Goal: Task Accomplishment & Management: Complete application form

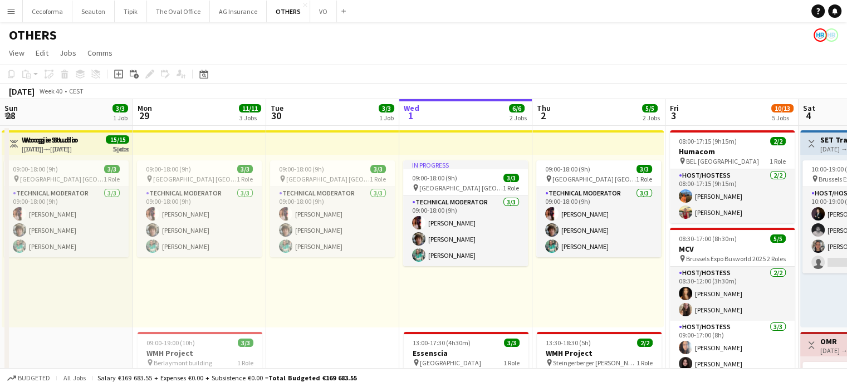
scroll to position [0, 266]
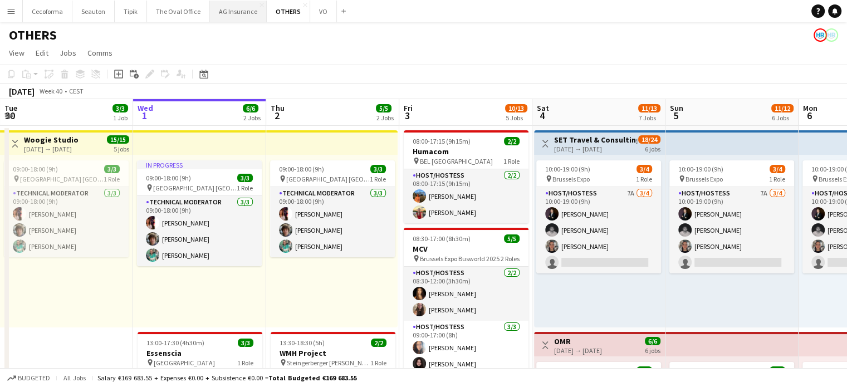
click at [223, 12] on button "AG Insurance Close" at bounding box center [238, 12] width 57 height 22
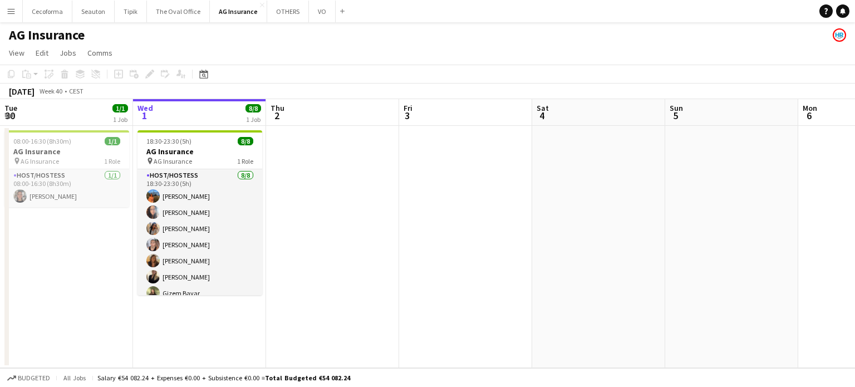
drag, startPoint x: 535, startPoint y: 280, endPoint x: 312, endPoint y: 262, distance: 222.9
click at [305, 262] on app-calendar-viewport "Sun 28 Mon 29 Tue 30 1/1 1 Job Wed 1 8/8 1 Job Thu 2 Fri 3 Sat 4 Sun 5 Mon 6 Tu…" at bounding box center [427, 233] width 855 height 269
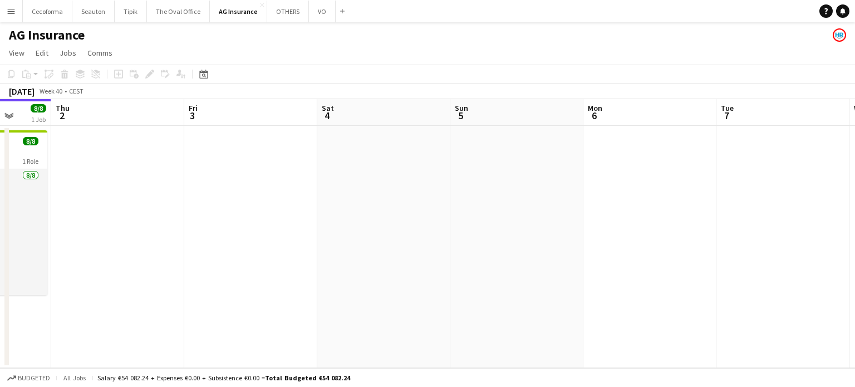
drag, startPoint x: 448, startPoint y: 267, endPoint x: 219, endPoint y: 260, distance: 229.5
click at [218, 260] on app-calendar-viewport "Sun 28 Mon 29 Tue 30 1/1 1 Job Wed 1 8/8 1 Job Thu 2 Fri 3 Sat 4 Sun 5 Mon 6 Tu…" at bounding box center [427, 233] width 855 height 269
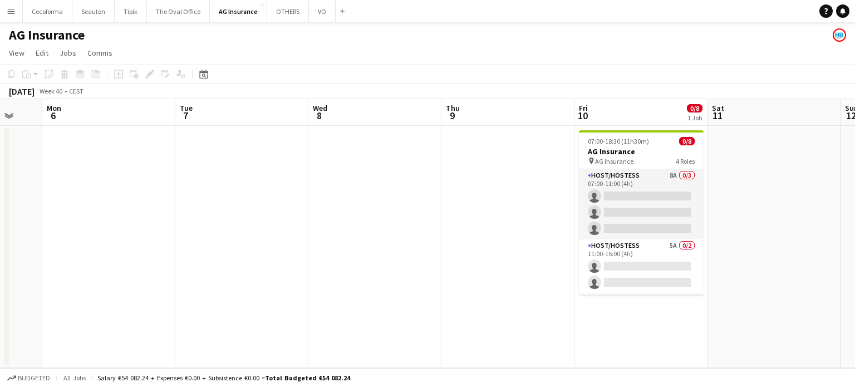
drag, startPoint x: 364, startPoint y: 275, endPoint x: 174, endPoint y: 261, distance: 191.0
click at [141, 261] on app-calendar-viewport "Thu 2 Fri 3 Sat 4 Sun 5 Mon 6 Tue 7 Wed 8 Thu 9 Fri 10 0/8 1 Job Sat 11 Sun 12 …" at bounding box center [427, 233] width 855 height 269
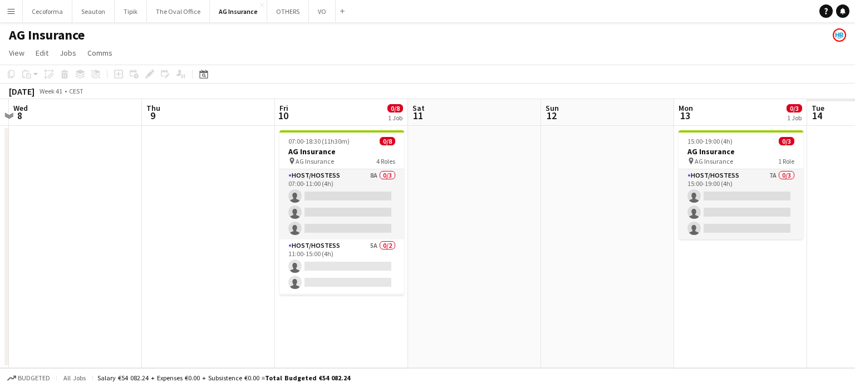
drag, startPoint x: 148, startPoint y: 266, endPoint x: 91, endPoint y: 258, distance: 57.4
click at [91, 258] on app-calendar-viewport "Sat 4 Sun 5 Mon 6 Tue 7 Wed 8 Thu 9 Fri 10 0/8 1 Job Sat 11 Sun 12 Mon 13 0/3 1…" at bounding box center [427, 233] width 855 height 269
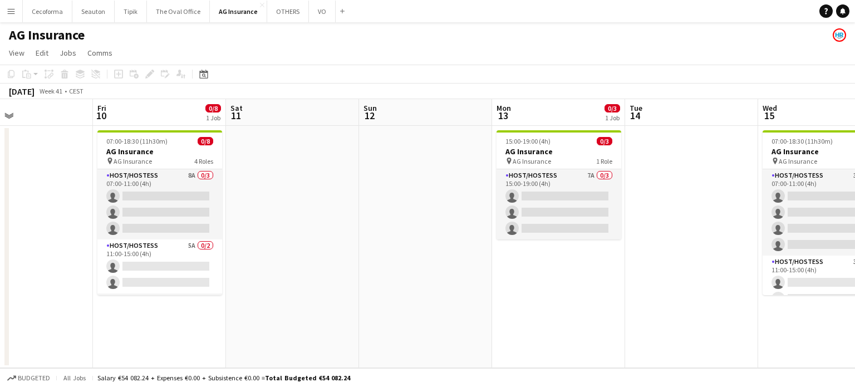
drag, startPoint x: 498, startPoint y: 286, endPoint x: 149, endPoint y: 253, distance: 350.1
click at [159, 254] on app-calendar-viewport "Mon 6 Tue 7 Wed 8 Thu 9 Fri 10 0/8 1 Job Sat 11 Sun 12 Mon 13 0/3 1 Job Tue 14 …" at bounding box center [427, 233] width 855 height 269
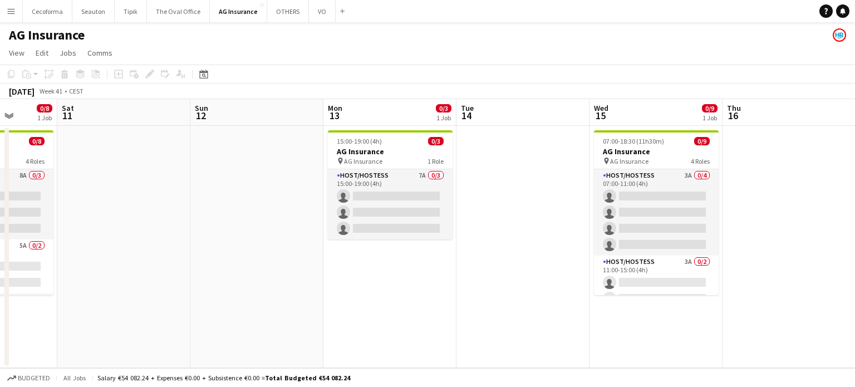
click at [91, 263] on app-calendar-viewport "Wed 8 Thu 9 Fri 10 0/8 1 Job Sat 11 Sun 12 Mon 13 0/3 1 Job Tue 14 Wed 15 0/9 1…" at bounding box center [427, 233] width 855 height 269
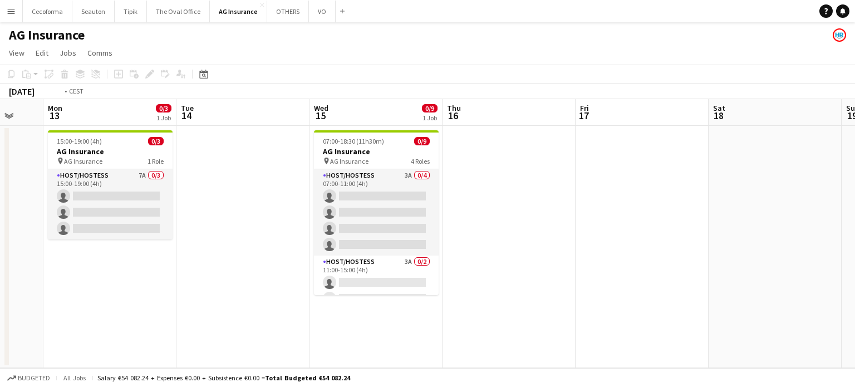
drag, startPoint x: 425, startPoint y: 276, endPoint x: 180, endPoint y: 258, distance: 245.7
click at [186, 259] on app-calendar-viewport "Fri 10 0/8 1 Job Sat 11 Sun 12 Mon 13 0/3 1 Job Tue 14 Wed 15 0/9 1 Job Thu 16 …" at bounding box center [427, 233] width 855 height 269
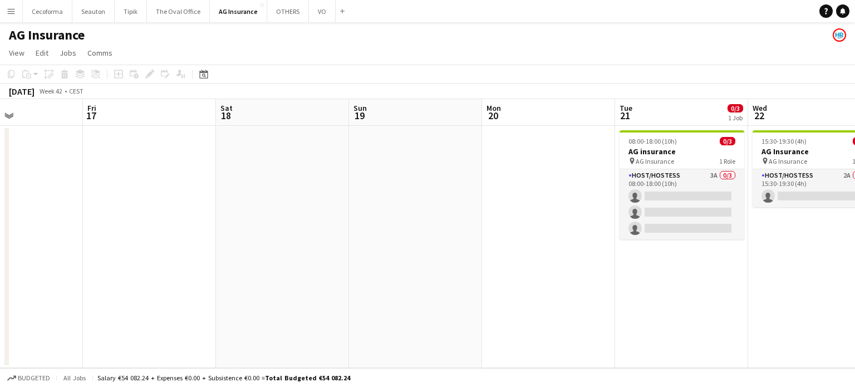
drag, startPoint x: 424, startPoint y: 288, endPoint x: 52, endPoint y: 242, distance: 374.8
click at [52, 242] on app-calendar-viewport "Tue 14 Wed 15 0/9 1 Job Thu 16 Fri 17 Sat 18 Sun 19 Mon 20 Tue 21 0/3 1 Job Wed…" at bounding box center [427, 233] width 855 height 269
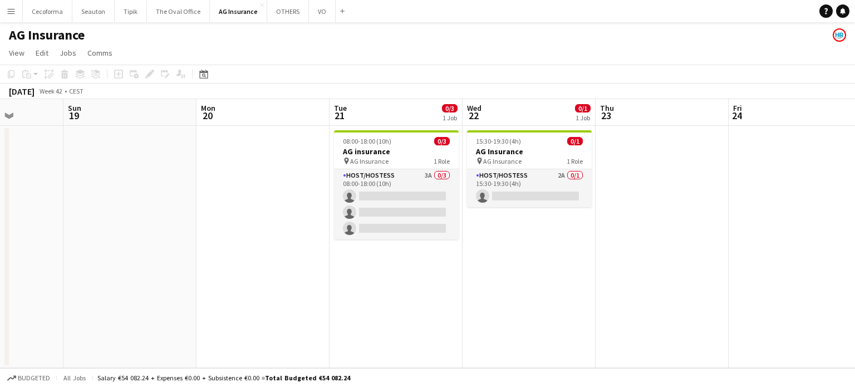
scroll to position [0, 502]
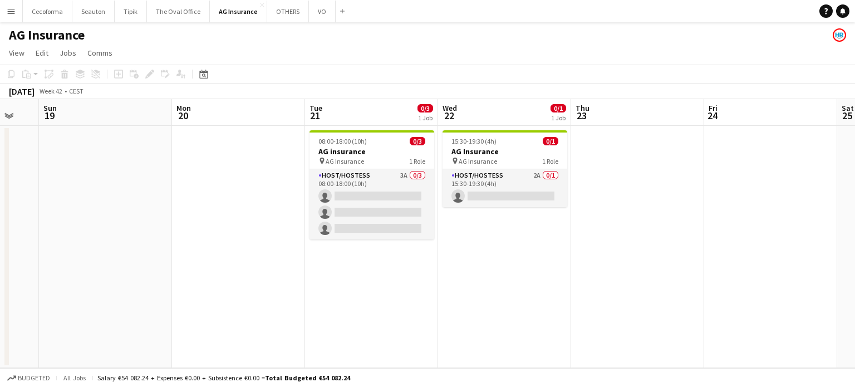
drag, startPoint x: 174, startPoint y: 257, endPoint x: 67, endPoint y: 244, distance: 107.7
click at [67, 244] on app-calendar-viewport "Wed 15 0/9 1 Job Thu 16 Fri 17 Sat 18 Sun 19 Mon 20 Tue 21 0/3 1 Job Wed 22 0/1…" at bounding box center [427, 233] width 855 height 269
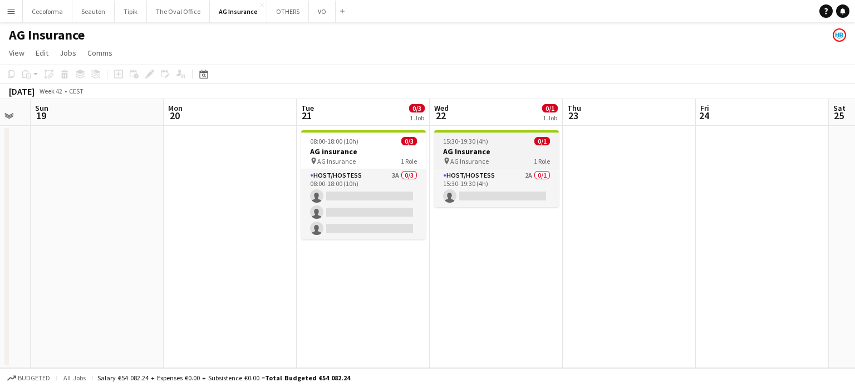
click at [464, 143] on span "15:30-19:30 (4h)" at bounding box center [465, 141] width 45 height 8
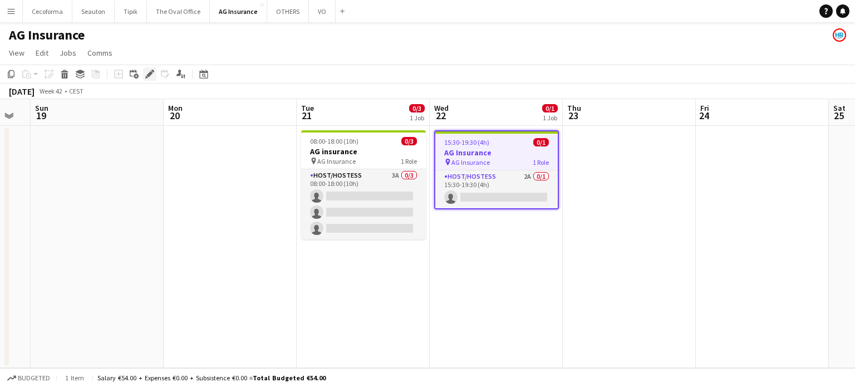
click at [146, 72] on icon "Edit" at bounding box center [149, 74] width 9 height 9
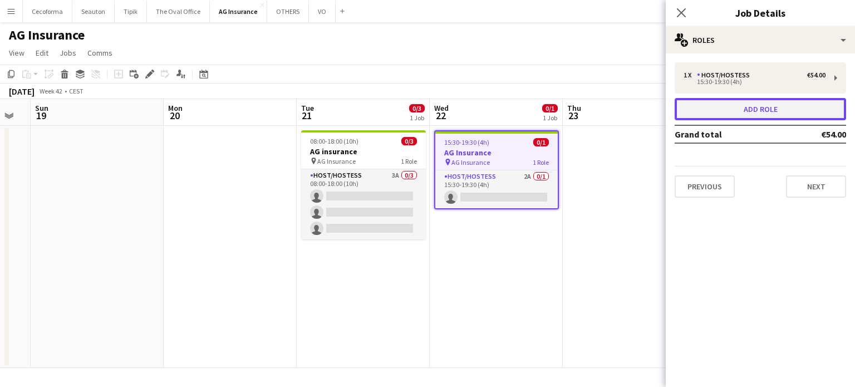
click at [725, 108] on button "Add role" at bounding box center [761, 109] width 172 height 22
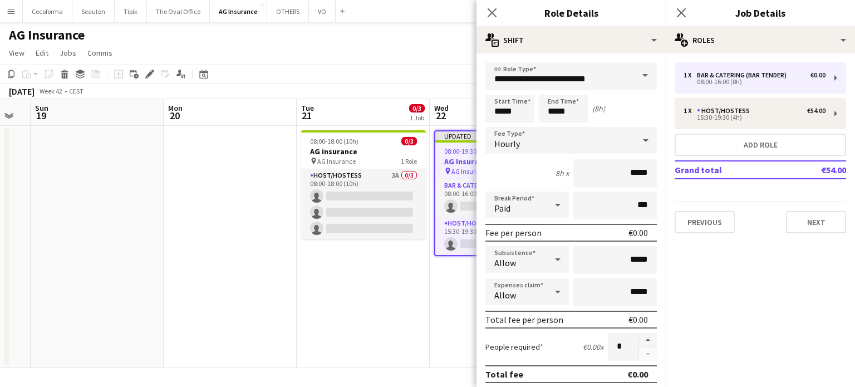
click at [639, 75] on span at bounding box center [645, 75] width 23 height 27
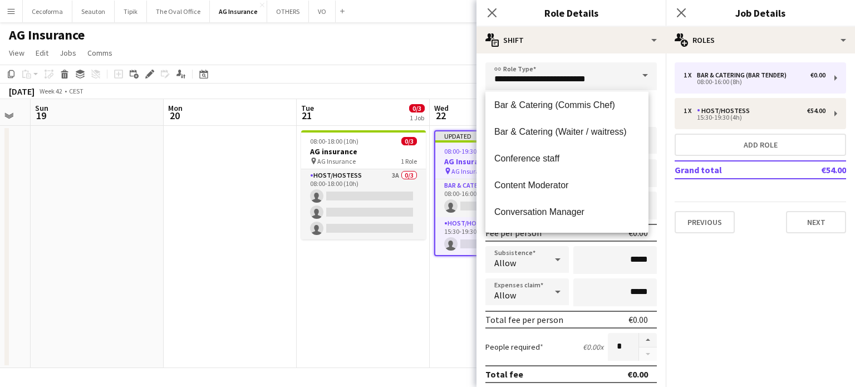
scroll to position [167, 0]
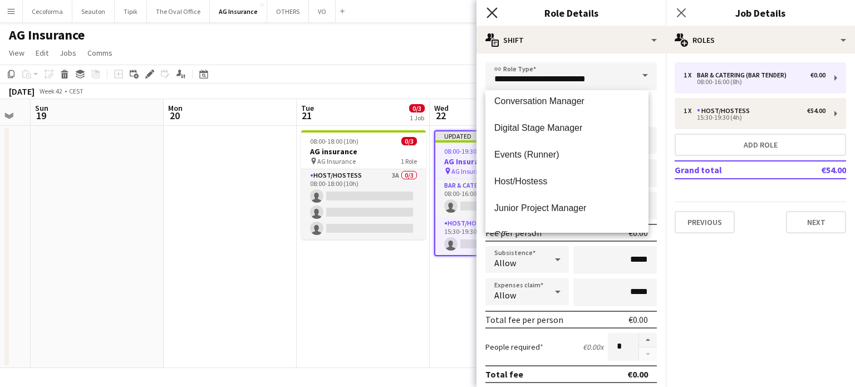
click at [493, 11] on icon at bounding box center [492, 12] width 11 height 11
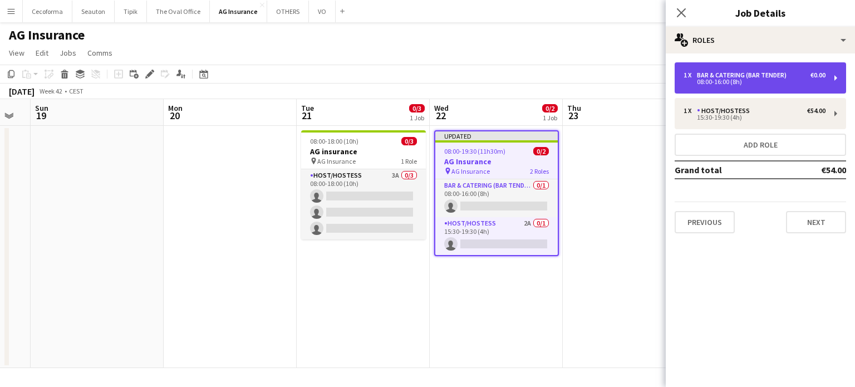
click at [752, 82] on div "08:00-16:00 (8h)" at bounding box center [755, 82] width 142 height 6
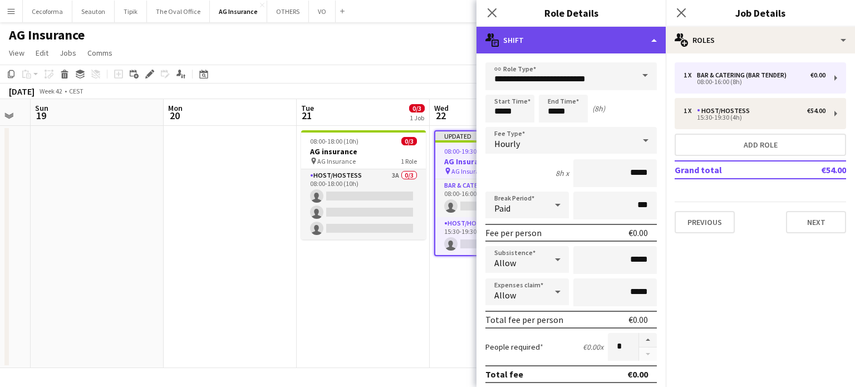
click at [656, 38] on div "multiple-actions-text Shift" at bounding box center [571, 40] width 189 height 27
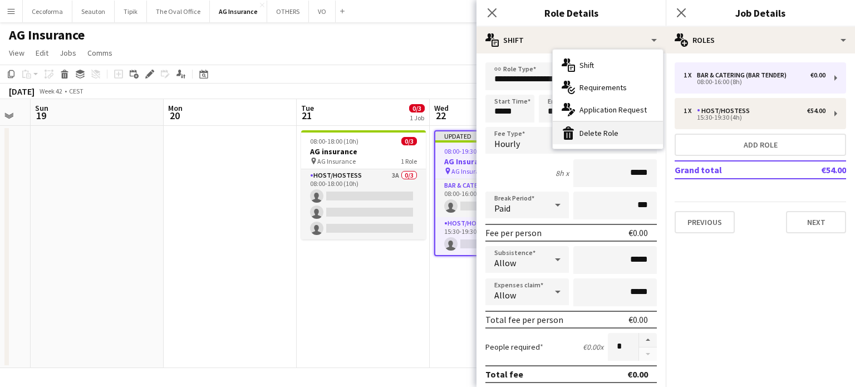
click at [588, 131] on div "bin-2 Delete Role" at bounding box center [608, 133] width 110 height 22
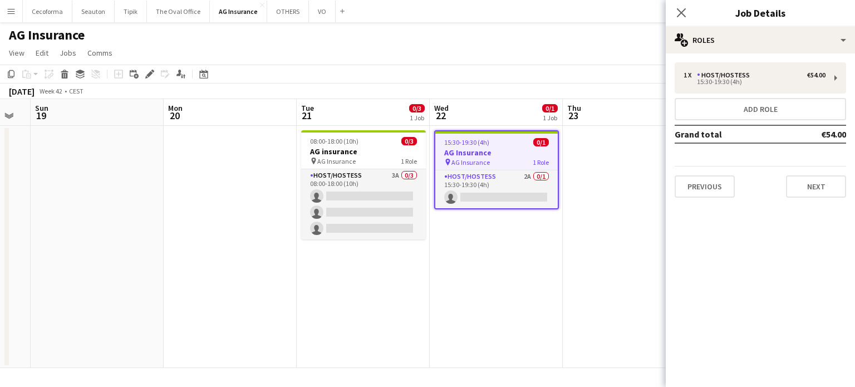
click at [464, 277] on app-date-cell "15:30-19:30 (4h) 0/1 AG Insurance pin AG Insurance 1 Role Host/Hostess 2A 0/1 1…" at bounding box center [496, 247] width 133 height 242
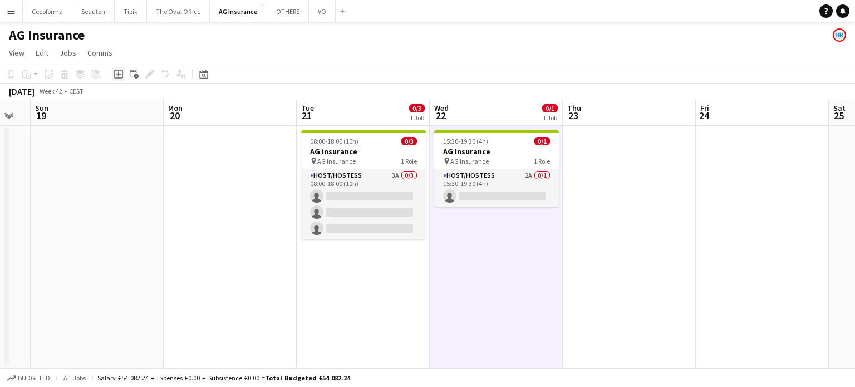
click at [121, 71] on icon "Add job" at bounding box center [118, 74] width 9 height 9
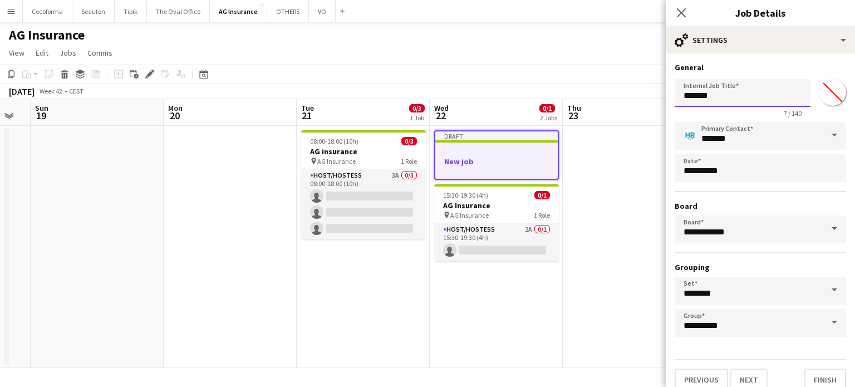
click at [715, 96] on input "*******" at bounding box center [743, 93] width 136 height 28
type input "*"
type input "**********"
click at [819, 376] on button "Finish" at bounding box center [826, 380] width 42 height 22
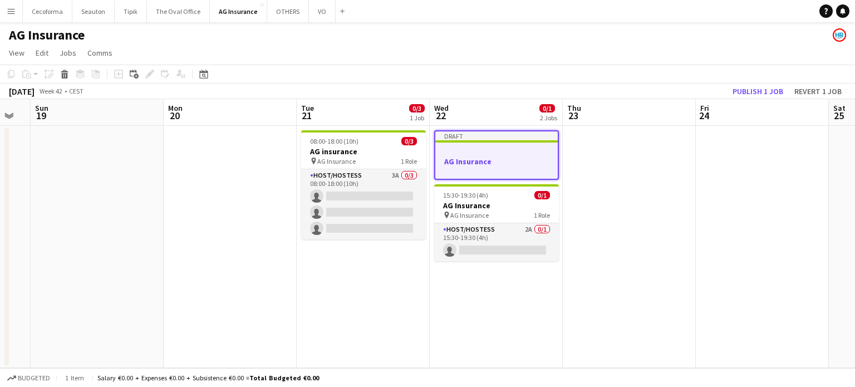
click at [535, 307] on app-date-cell "Draft AG Insurance 15:30-19:30 (4h) 0/1 AG Insurance pin AG Insurance 1 Role Ho…" at bounding box center [496, 247] width 133 height 242
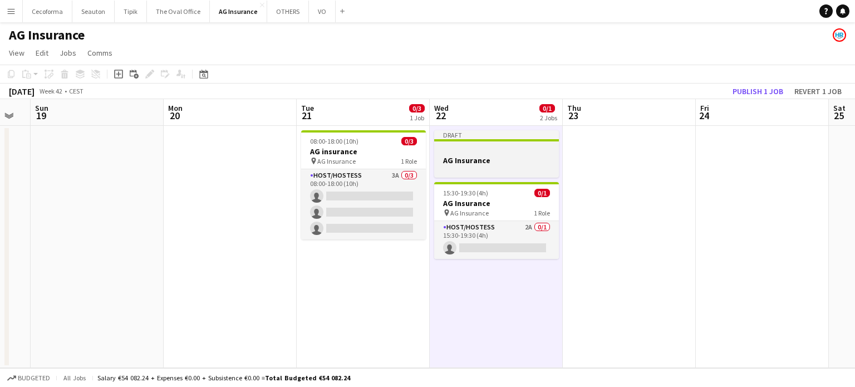
click at [459, 162] on h3 "AG Insurance" at bounding box center [496, 160] width 125 height 10
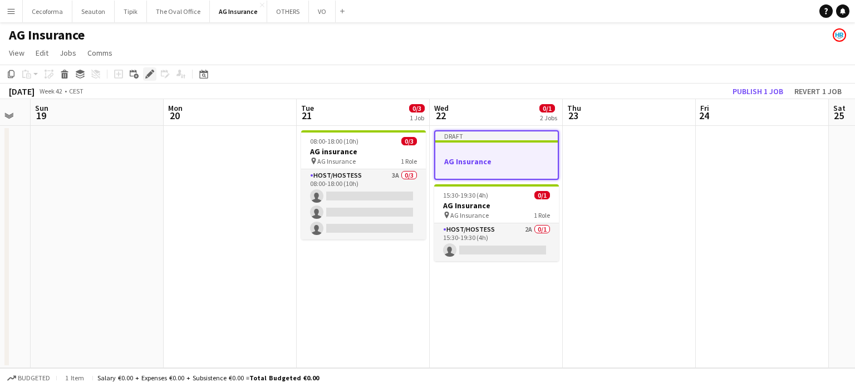
click at [147, 73] on icon "Edit" at bounding box center [149, 74] width 9 height 9
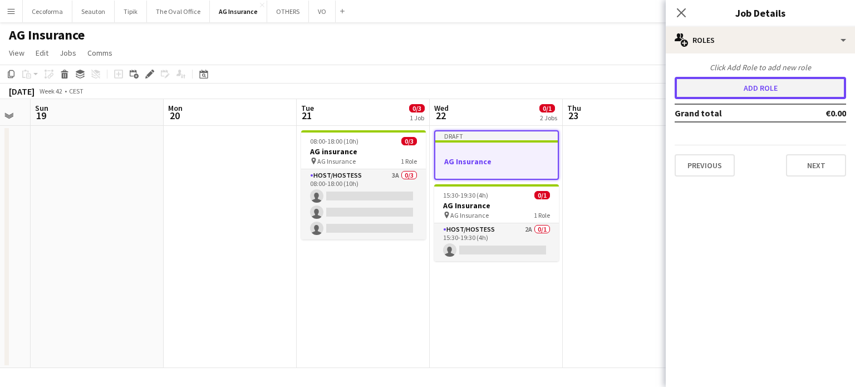
click at [735, 87] on button "Add role" at bounding box center [761, 88] width 172 height 22
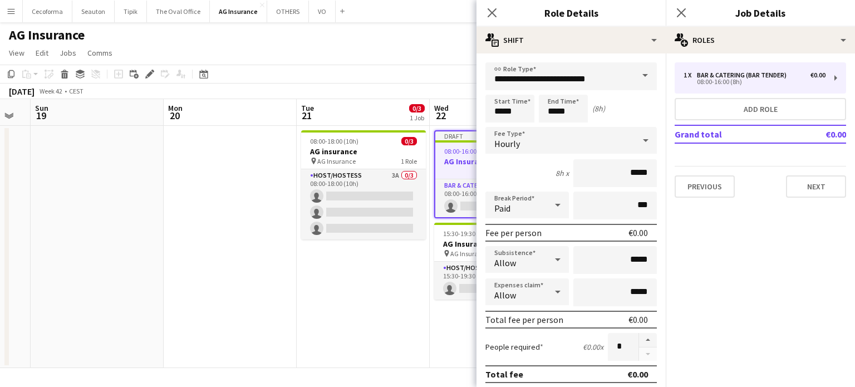
click at [637, 75] on span at bounding box center [645, 75] width 23 height 27
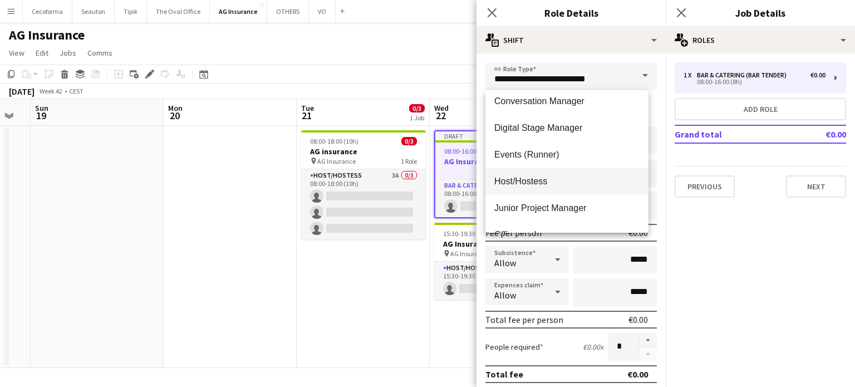
click at [524, 182] on span "Host/Hostess" at bounding box center [566, 181] width 145 height 11
type input "**********"
type input "******"
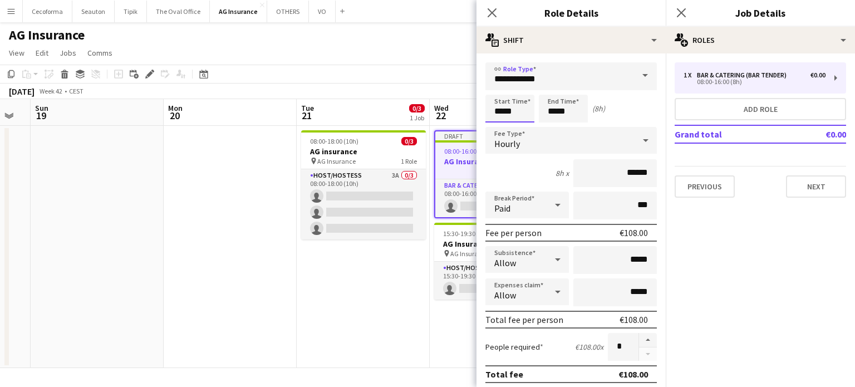
click at [503, 111] on input "*****" at bounding box center [510, 109] width 49 height 28
click at [499, 86] on div at bounding box center [499, 89] width 22 height 11
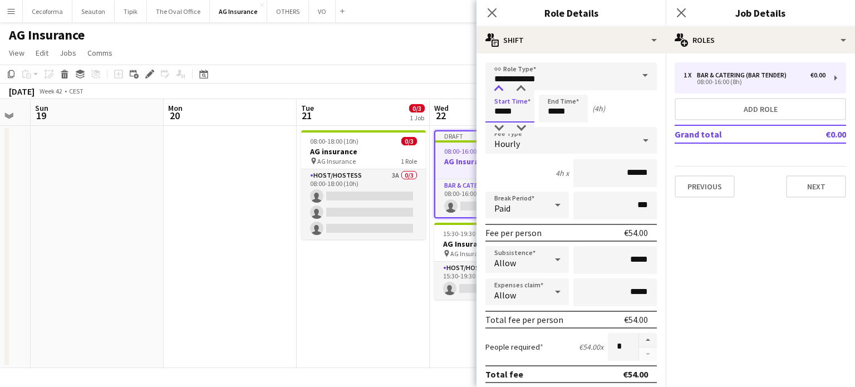
click at [499, 86] on div at bounding box center [499, 89] width 22 height 11
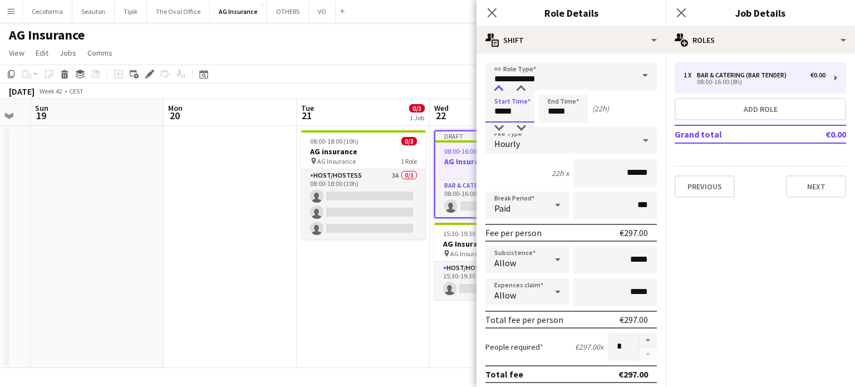
click at [499, 86] on div at bounding box center [499, 89] width 22 height 11
click at [501, 125] on div at bounding box center [499, 128] width 22 height 11
click at [519, 85] on div at bounding box center [521, 89] width 22 height 11
type input "*****"
click at [519, 85] on div at bounding box center [521, 89] width 22 height 11
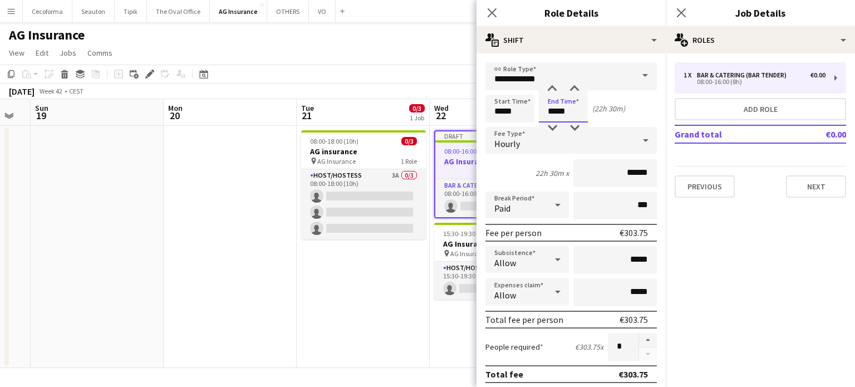
click at [555, 111] on input "*****" at bounding box center [563, 109] width 49 height 28
click at [551, 87] on div at bounding box center [552, 89] width 22 height 11
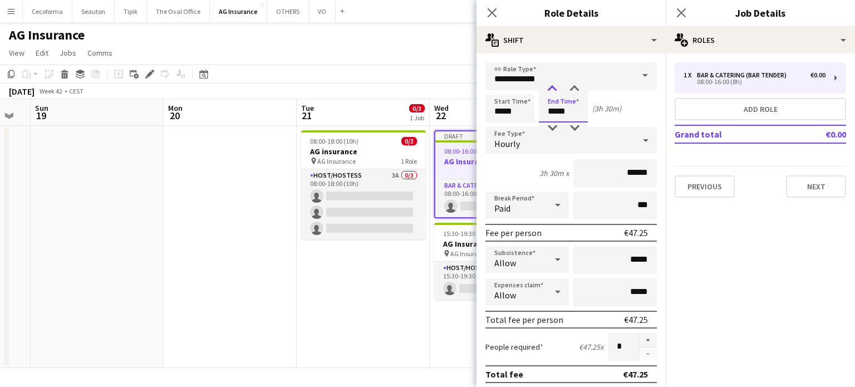
click at [551, 87] on div at bounding box center [552, 89] width 22 height 11
click at [576, 89] on div at bounding box center [575, 89] width 22 height 11
type input "*****"
click at [576, 89] on div at bounding box center [575, 89] width 22 height 11
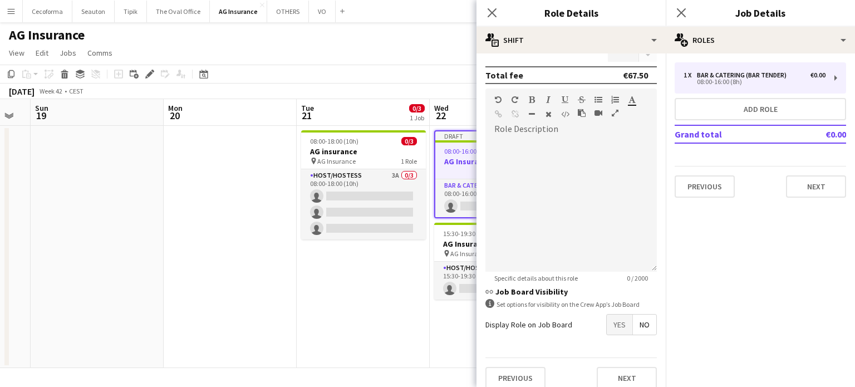
scroll to position [307, 0]
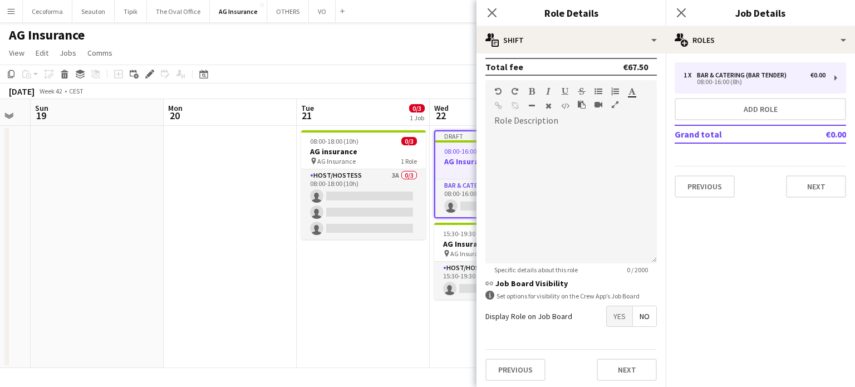
click at [612, 316] on span "Yes" at bounding box center [620, 316] width 26 height 20
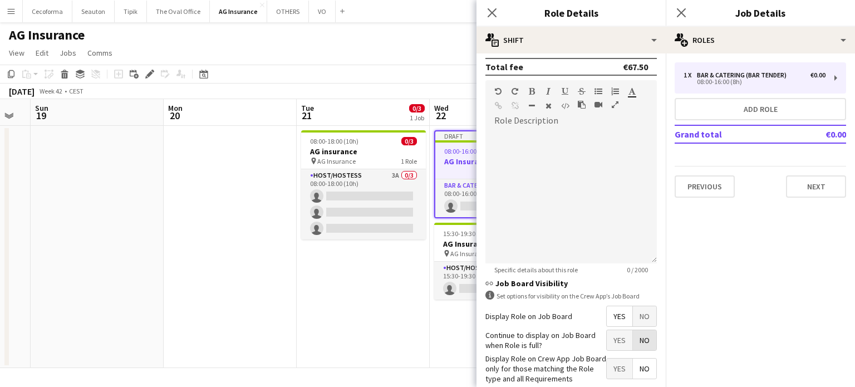
drag, startPoint x: 629, startPoint y: 339, endPoint x: 615, endPoint y: 358, distance: 24.0
click at [633, 339] on span "No" at bounding box center [644, 340] width 23 height 20
click at [607, 371] on span "Yes" at bounding box center [620, 369] width 26 height 20
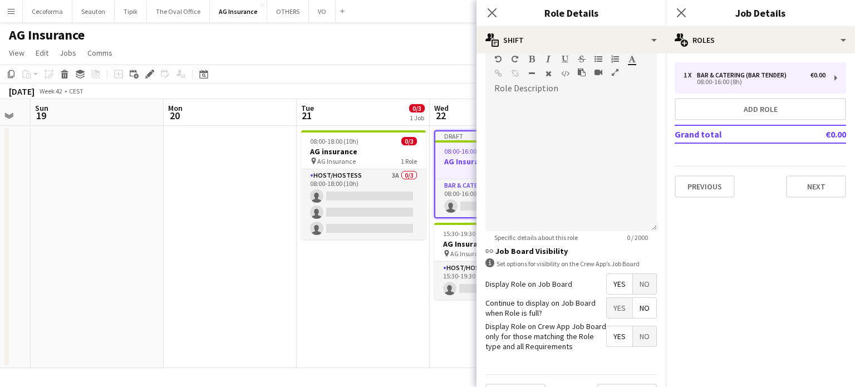
scroll to position [364, 0]
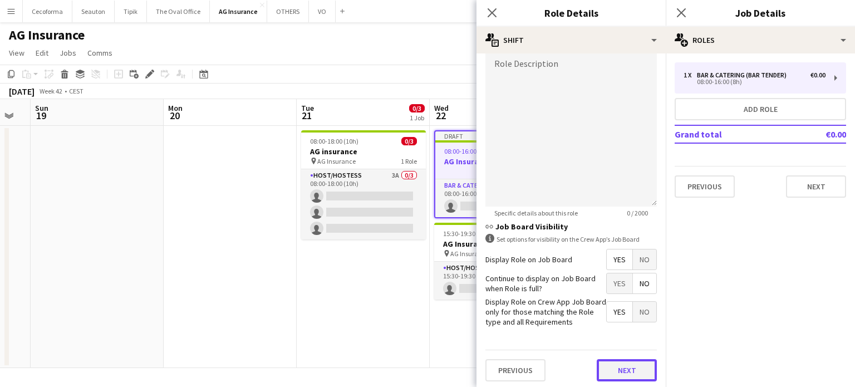
click at [617, 373] on button "Next" at bounding box center [627, 370] width 60 height 22
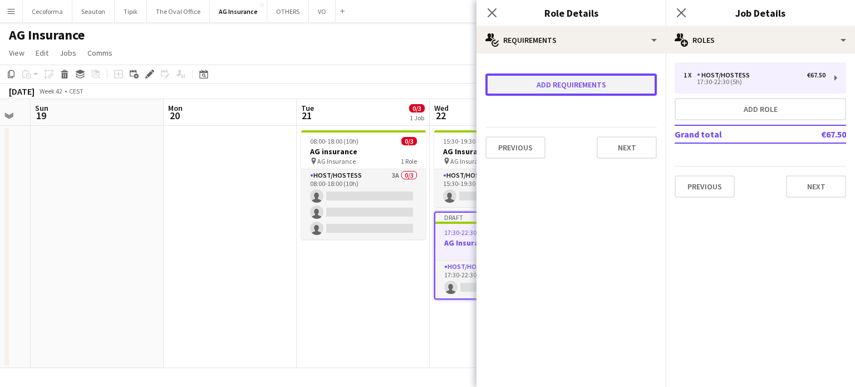
click at [538, 84] on button "Add requirements" at bounding box center [572, 85] width 172 height 22
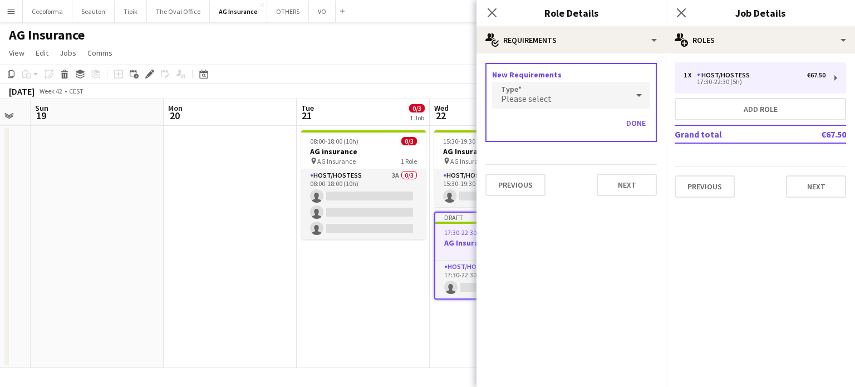
click at [529, 93] on span "Please select" at bounding box center [526, 98] width 51 height 11
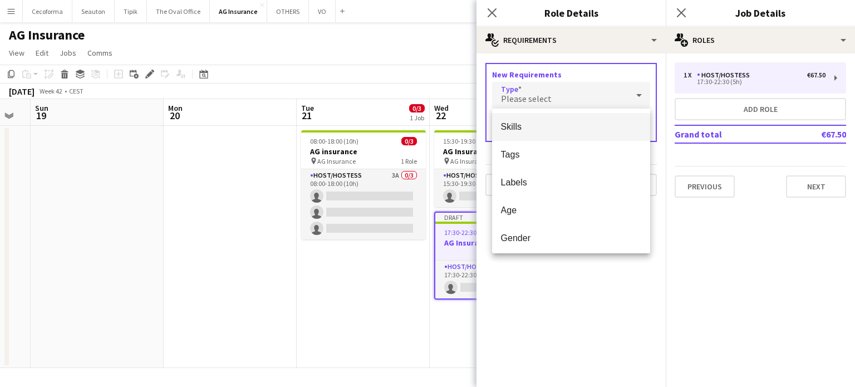
click at [517, 124] on span "Skills" at bounding box center [571, 126] width 141 height 11
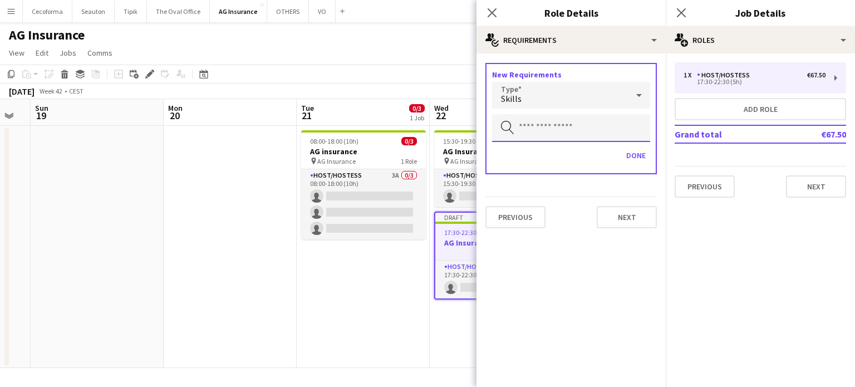
click at [523, 127] on input "text" at bounding box center [571, 128] width 158 height 28
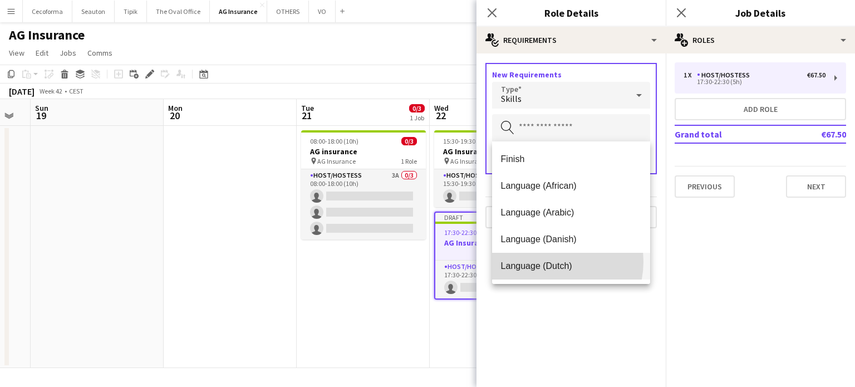
click at [551, 262] on span "Language (Dutch)" at bounding box center [571, 266] width 141 height 11
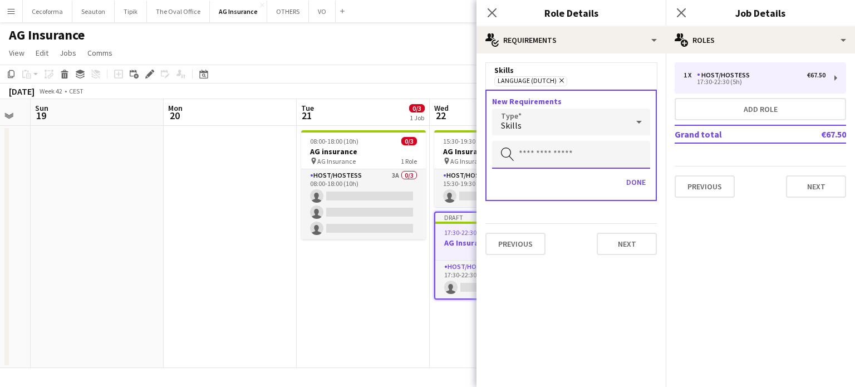
click at [518, 151] on input "text" at bounding box center [571, 155] width 158 height 28
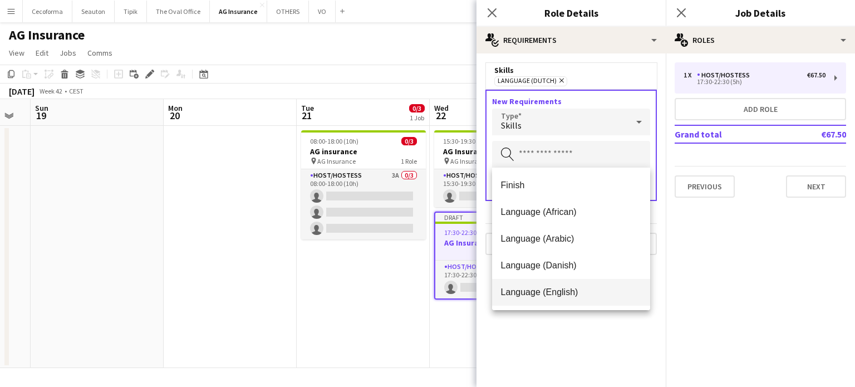
scroll to position [56, 0]
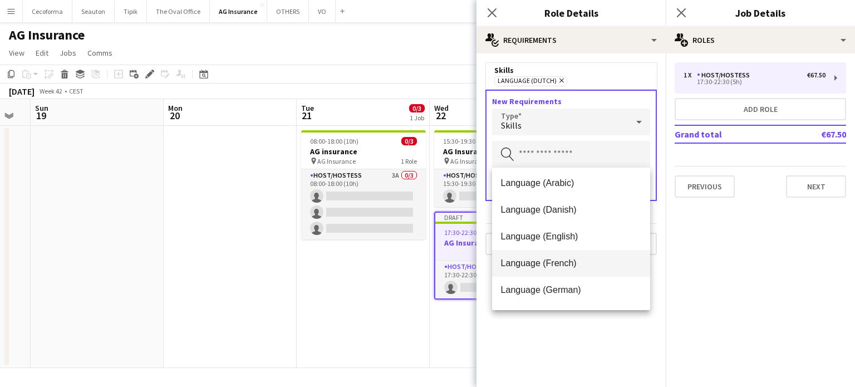
click at [542, 260] on span "Language (French)" at bounding box center [571, 263] width 141 height 11
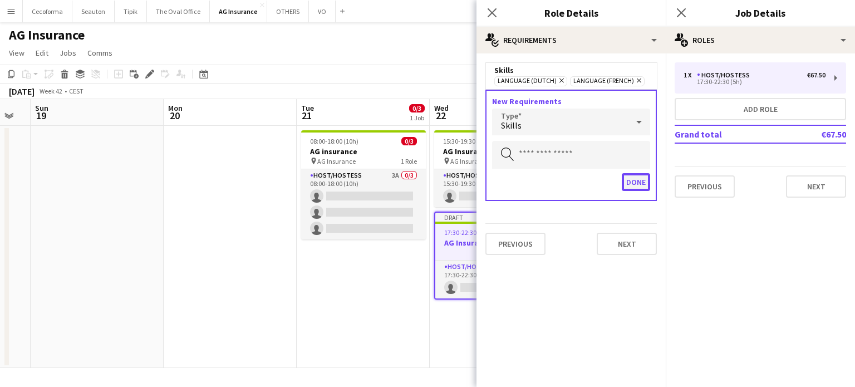
click at [642, 180] on button "Done" at bounding box center [636, 182] width 28 height 18
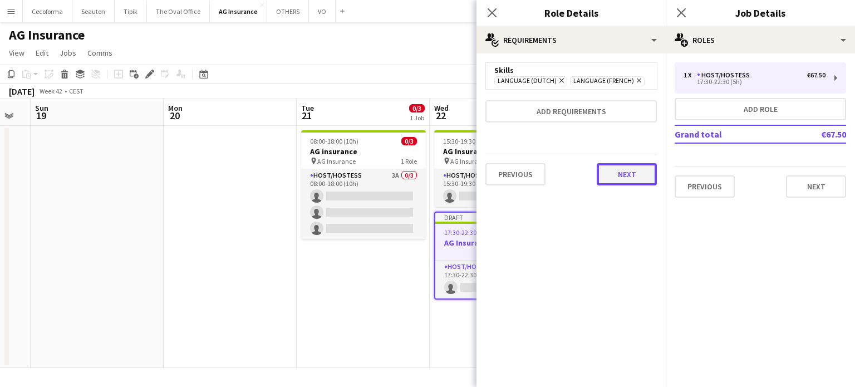
click at [628, 171] on button "Next" at bounding box center [627, 174] width 60 height 22
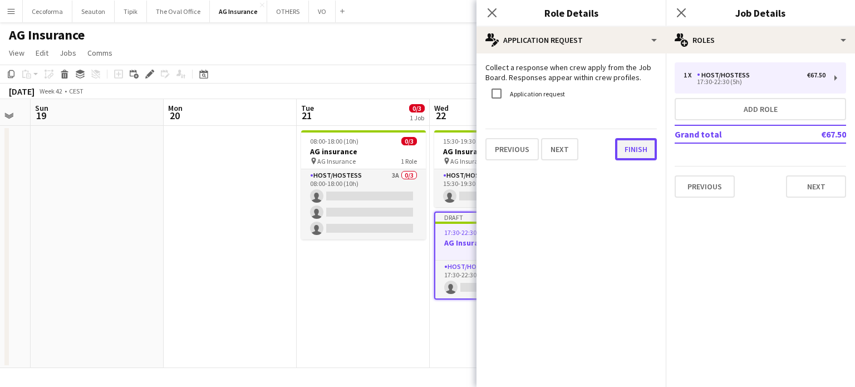
click at [644, 150] on button "Finish" at bounding box center [636, 149] width 42 height 22
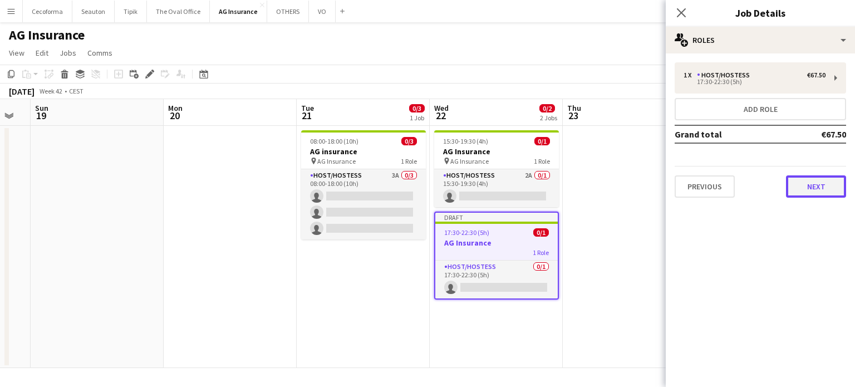
click at [824, 183] on button "Next" at bounding box center [816, 186] width 60 height 22
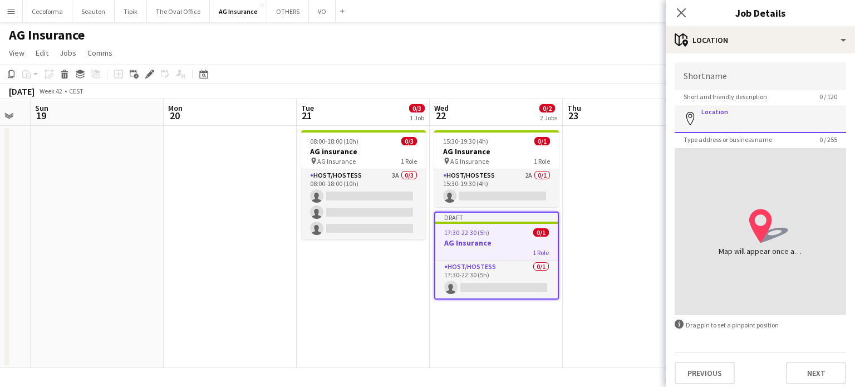
click at [727, 123] on input "Location" at bounding box center [761, 119] width 172 height 28
type input "**********"
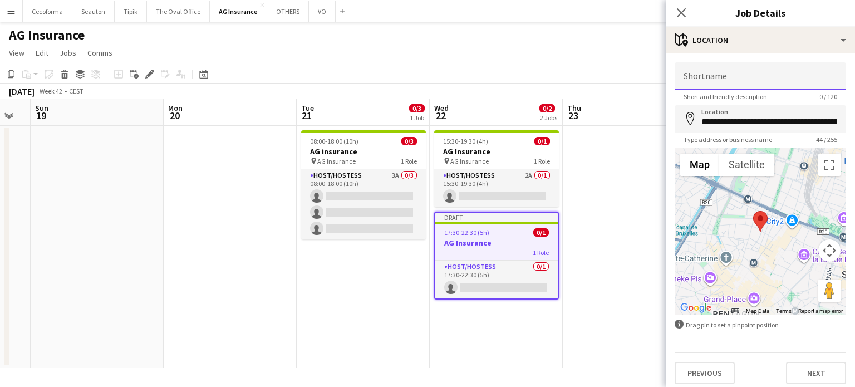
click at [718, 86] on input "Shortname" at bounding box center [761, 76] width 172 height 28
type input "**********"
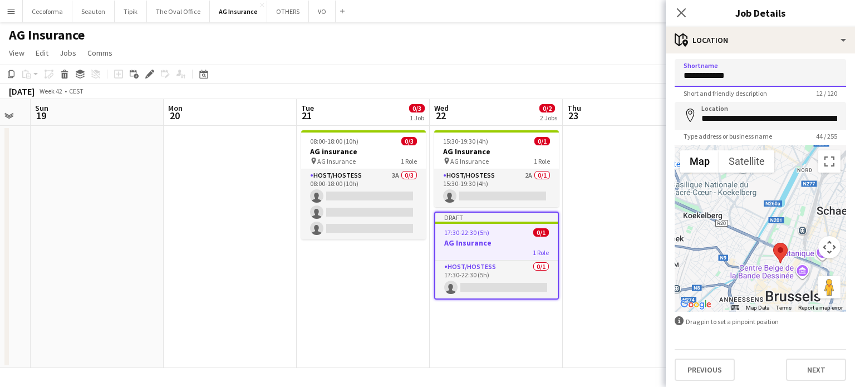
scroll to position [5, 0]
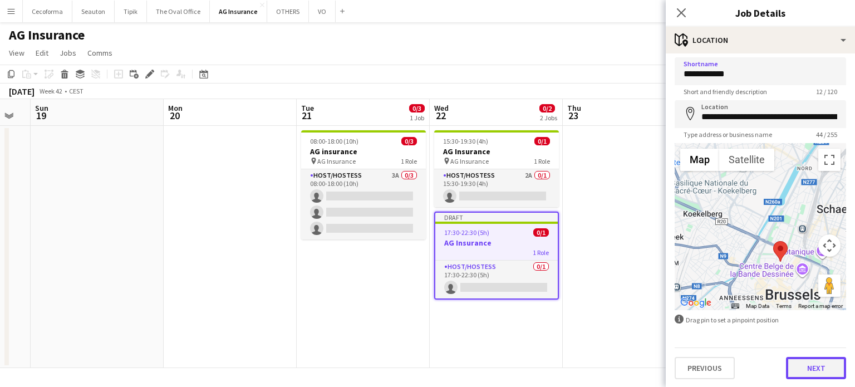
click at [814, 370] on button "Next" at bounding box center [816, 368] width 60 height 22
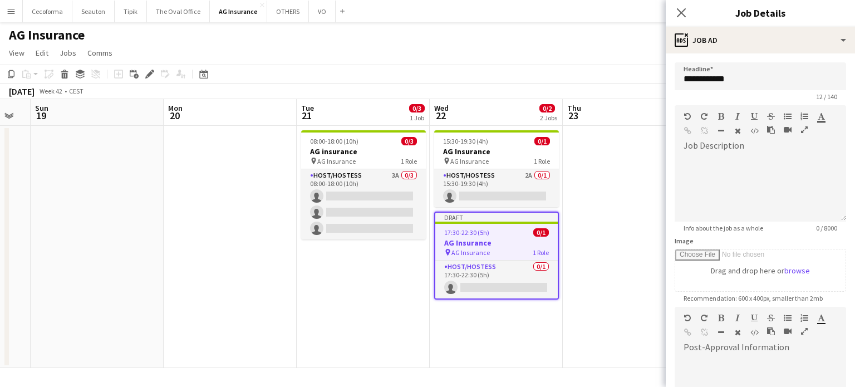
scroll to position [167, 0]
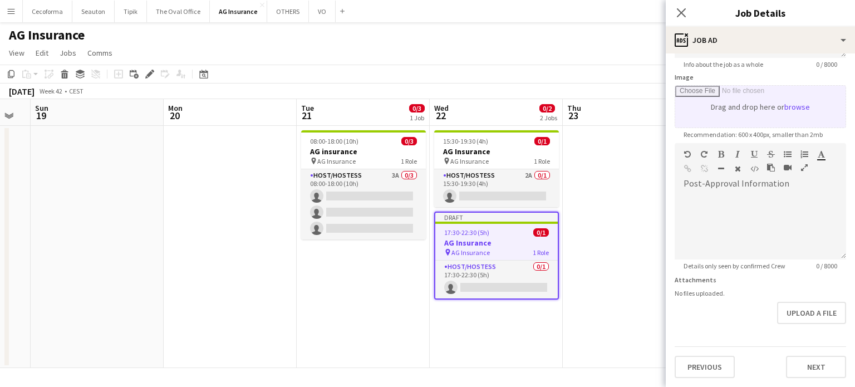
click at [739, 102] on input "Image" at bounding box center [760, 107] width 170 height 42
type input "**********"
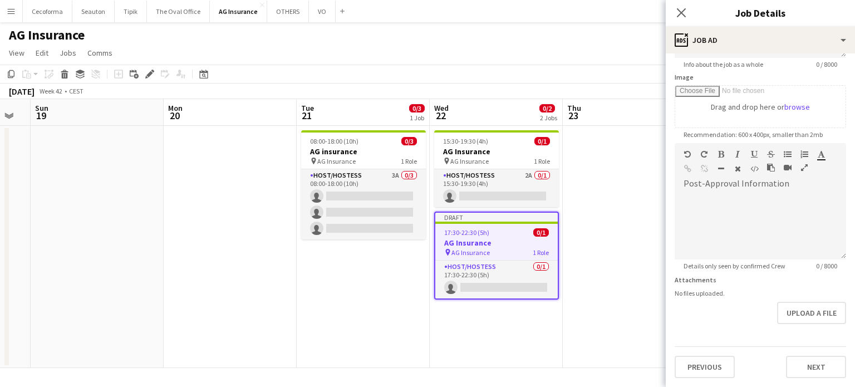
scroll to position [165, 0]
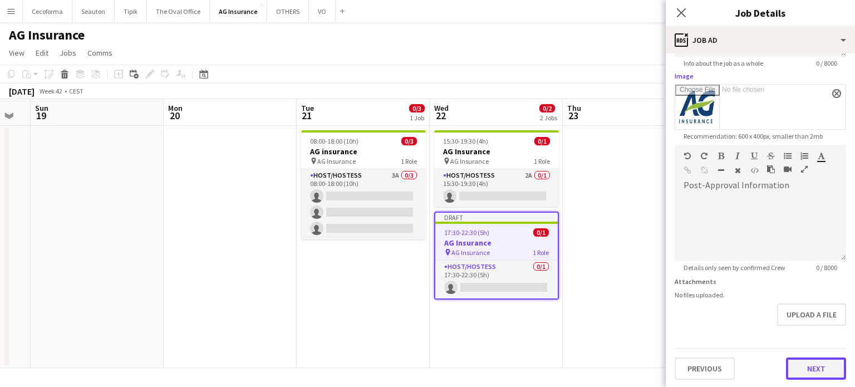
click at [809, 368] on button "Next" at bounding box center [816, 368] width 60 height 22
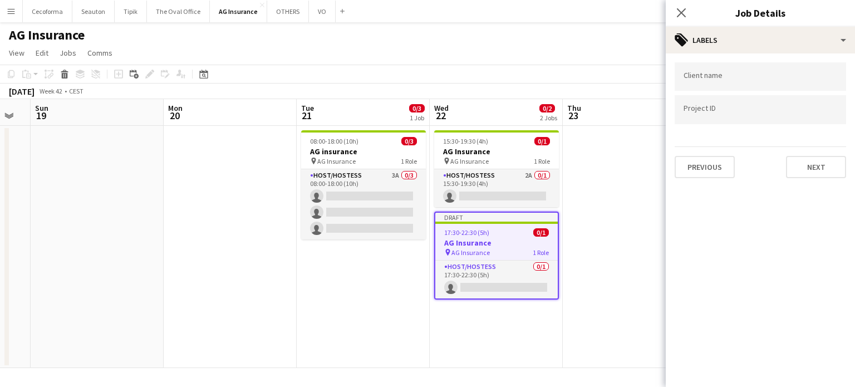
scroll to position [0, 0]
click at [734, 73] on form at bounding box center [761, 76] width 154 height 12
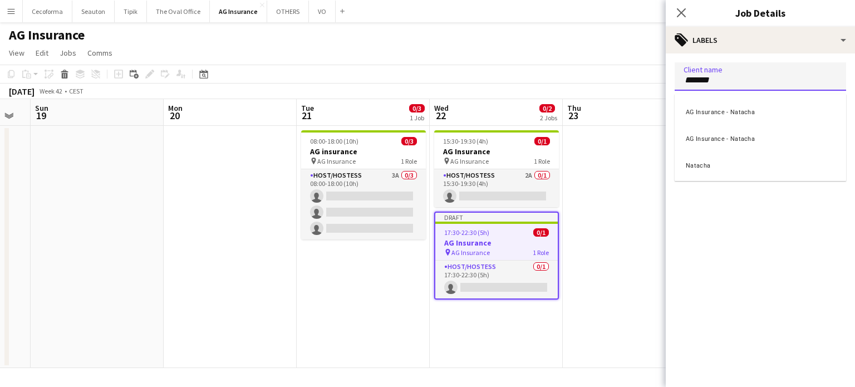
type input "*******"
click at [695, 164] on div "Natacha" at bounding box center [761, 164] width 172 height 27
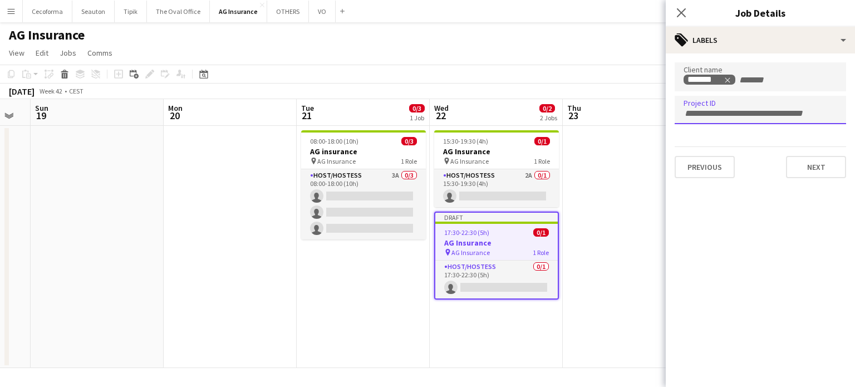
click at [700, 113] on input "Type to search project ID labels..." at bounding box center [761, 114] width 154 height 10
click at [817, 168] on button "Next" at bounding box center [816, 167] width 60 height 22
type input "*******"
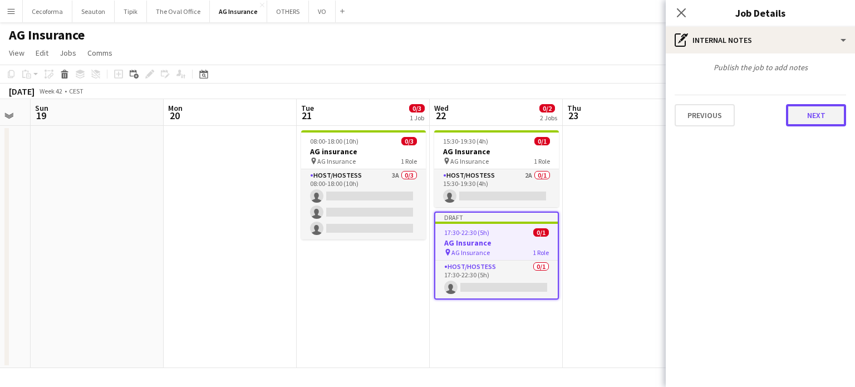
click at [807, 109] on button "Next" at bounding box center [816, 115] width 60 height 22
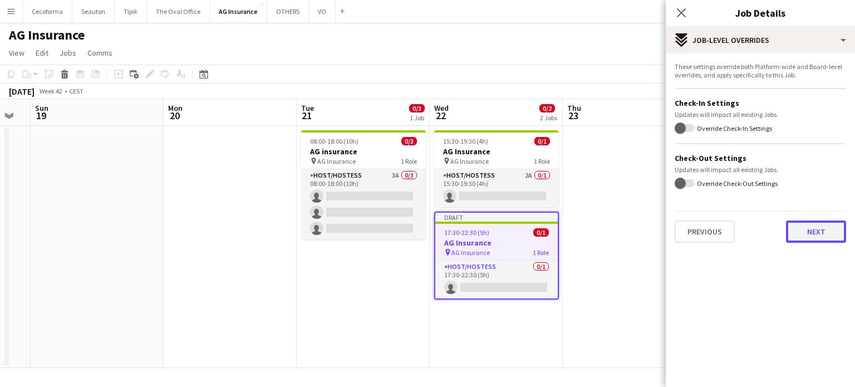
click at [804, 227] on button "Next" at bounding box center [816, 232] width 60 height 22
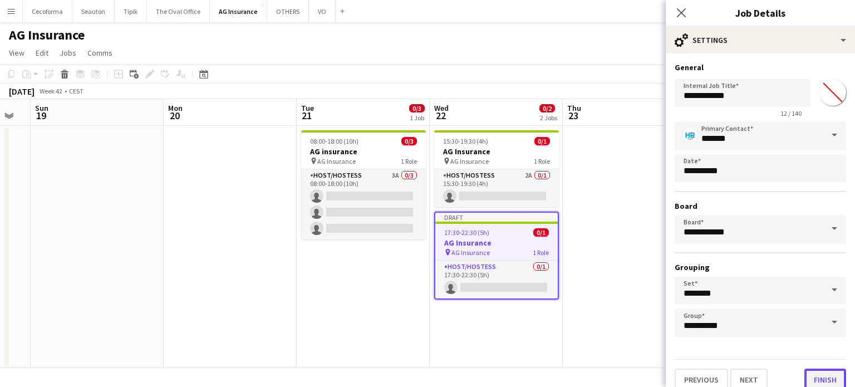
click at [818, 374] on button "Finish" at bounding box center [826, 380] width 42 height 22
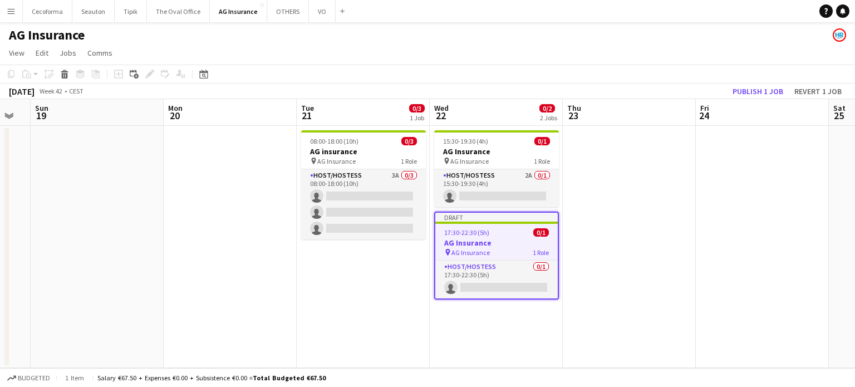
click at [521, 324] on app-date-cell "15:30-19:30 (4h) 0/1 AG Insurance pin AG Insurance 1 Role Host/Hostess 2A 0/1 1…" at bounding box center [496, 247] width 133 height 242
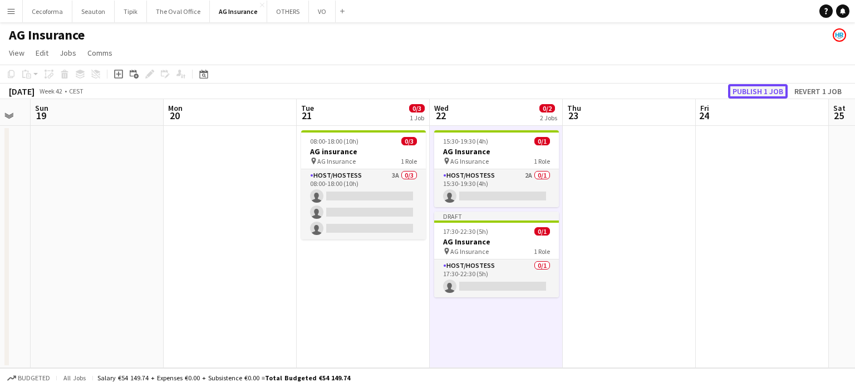
click at [752, 89] on button "Publish 1 job" at bounding box center [758, 91] width 60 height 14
